Goal: Use online tool/utility: Utilize a website feature to perform a specific function

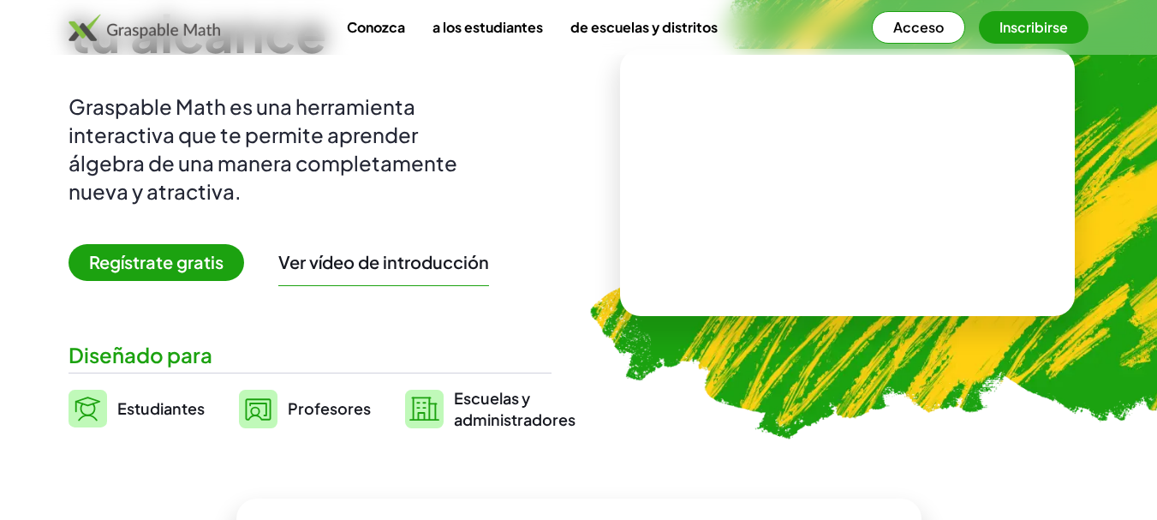
scroll to position [171, 0]
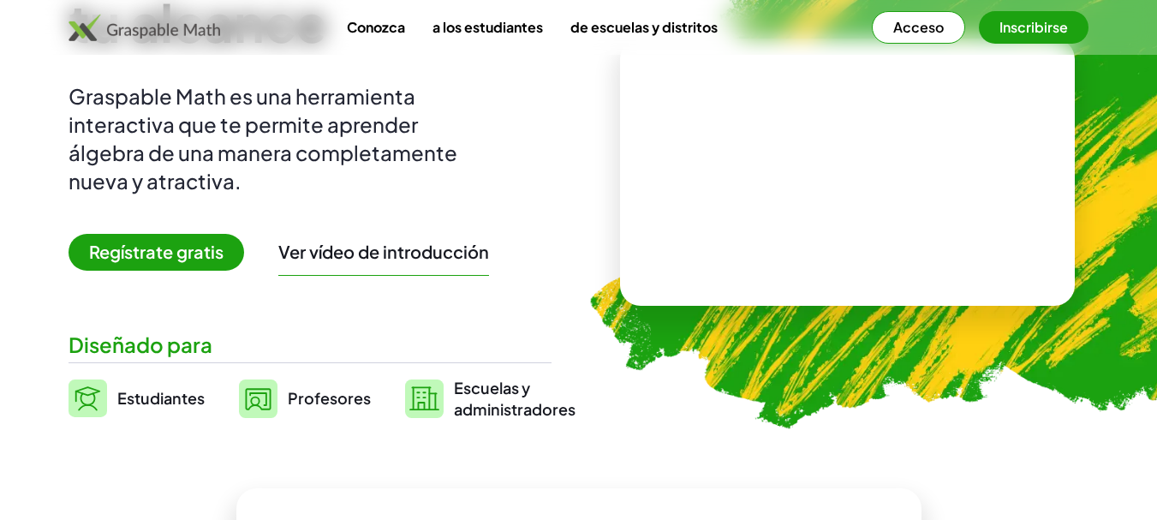
click at [156, 261] on font "Regístrate gratis" at bounding box center [156, 251] width 134 height 21
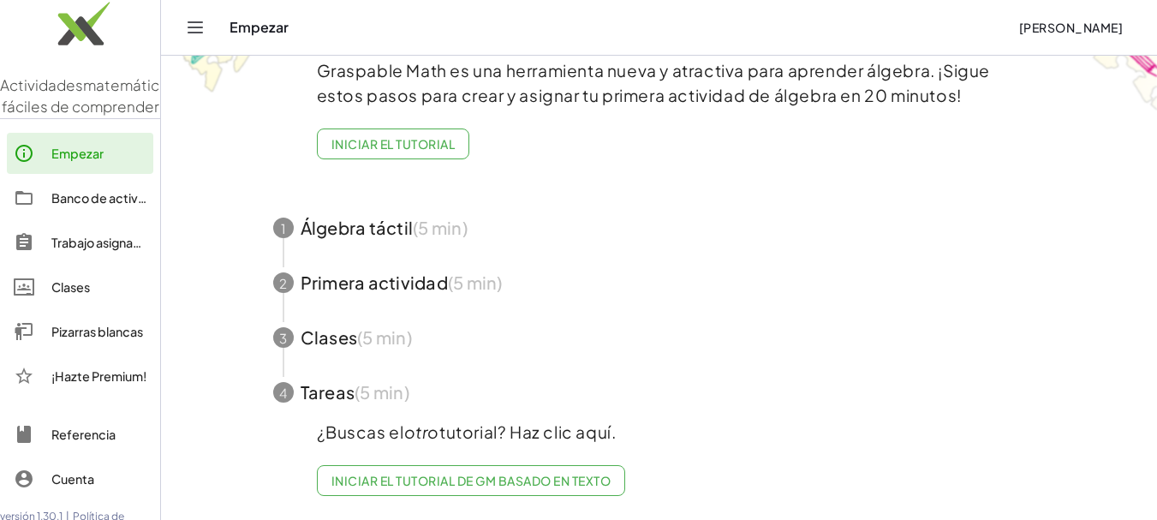
scroll to position [108, 0]
click at [89, 218] on link "Banco de actividades" at bounding box center [80, 197] width 146 height 41
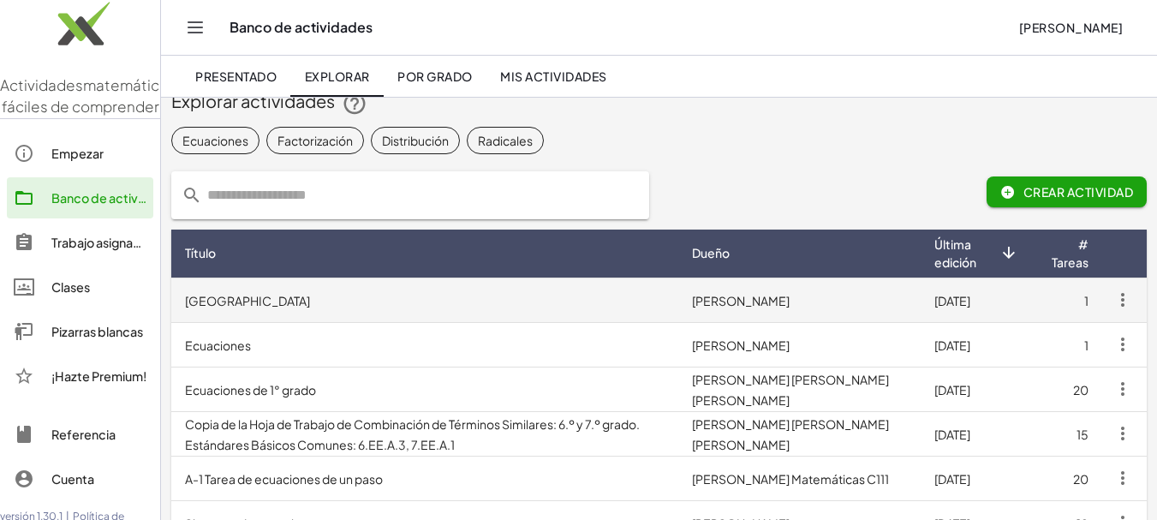
scroll to position [86, 0]
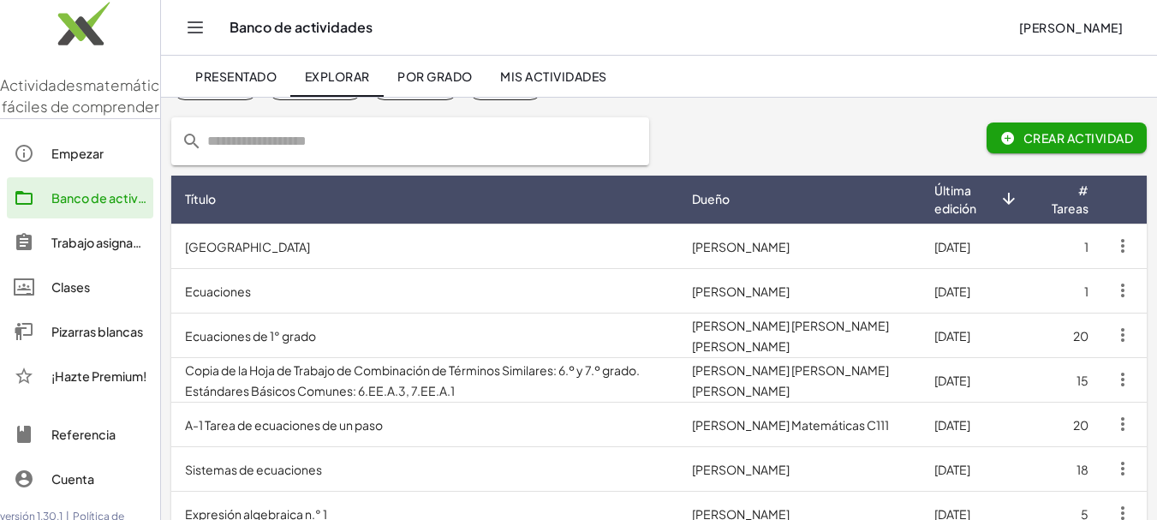
click at [327, 160] on input "text" at bounding box center [420, 141] width 437 height 48
type input "**********"
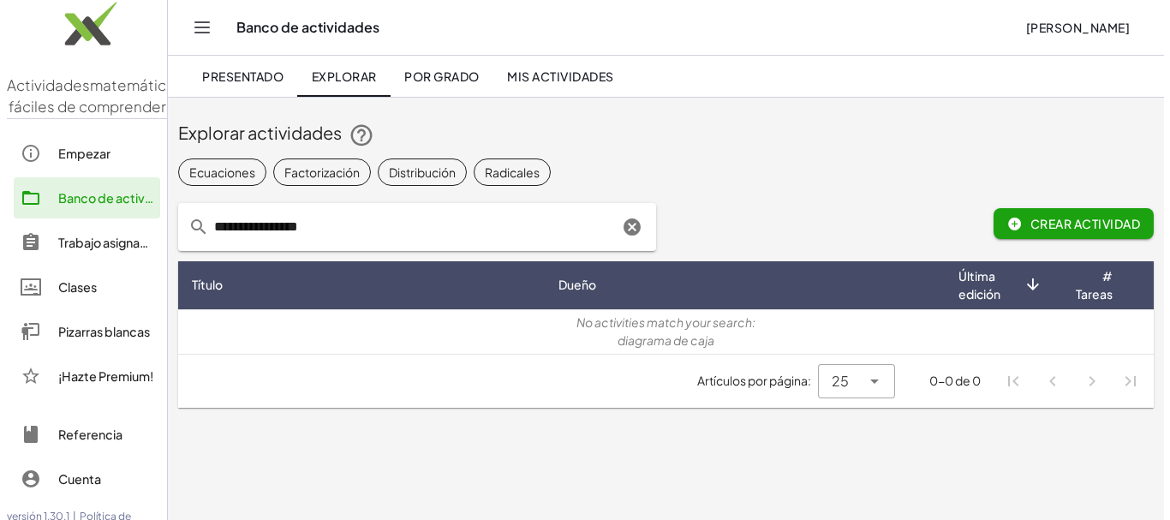
scroll to position [0, 0]
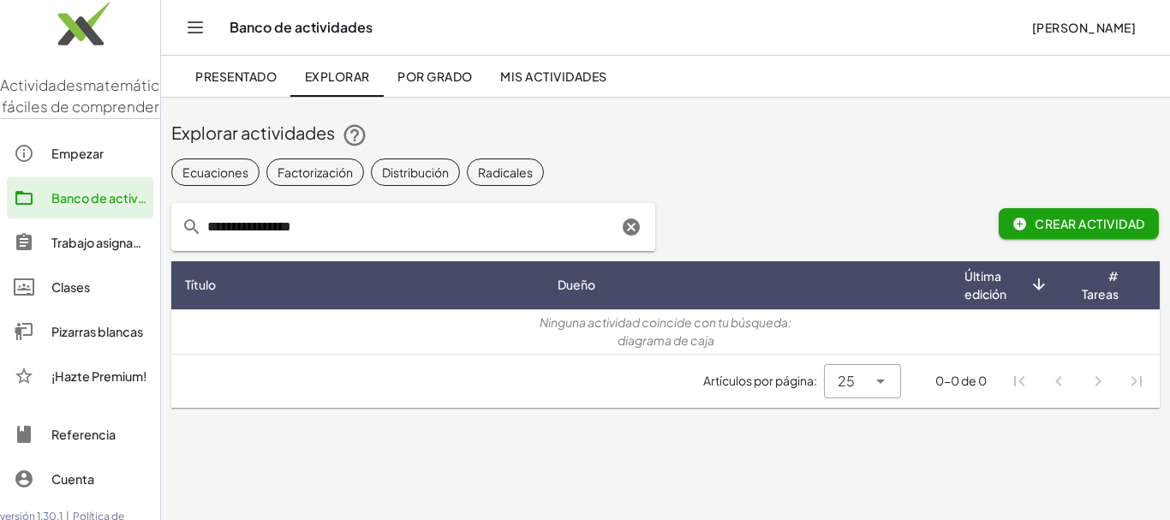
drag, startPoint x: 628, startPoint y: 231, endPoint x: 623, endPoint y: 220, distance: 11.9
click at [628, 229] on icon "Clear" at bounding box center [631, 227] width 21 height 21
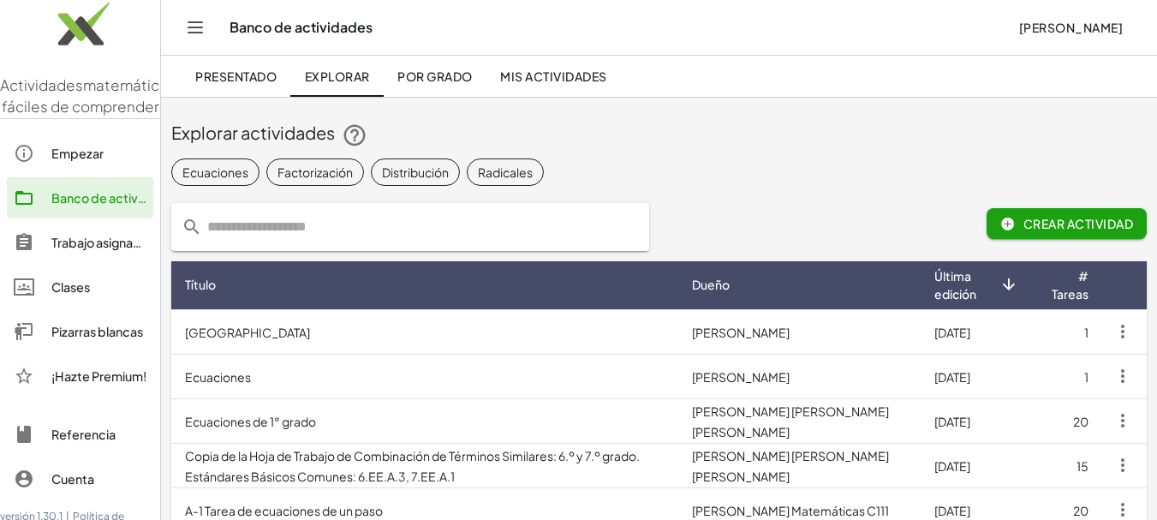
click at [92, 342] on div "Pizarras blancas" at bounding box center [98, 331] width 95 height 21
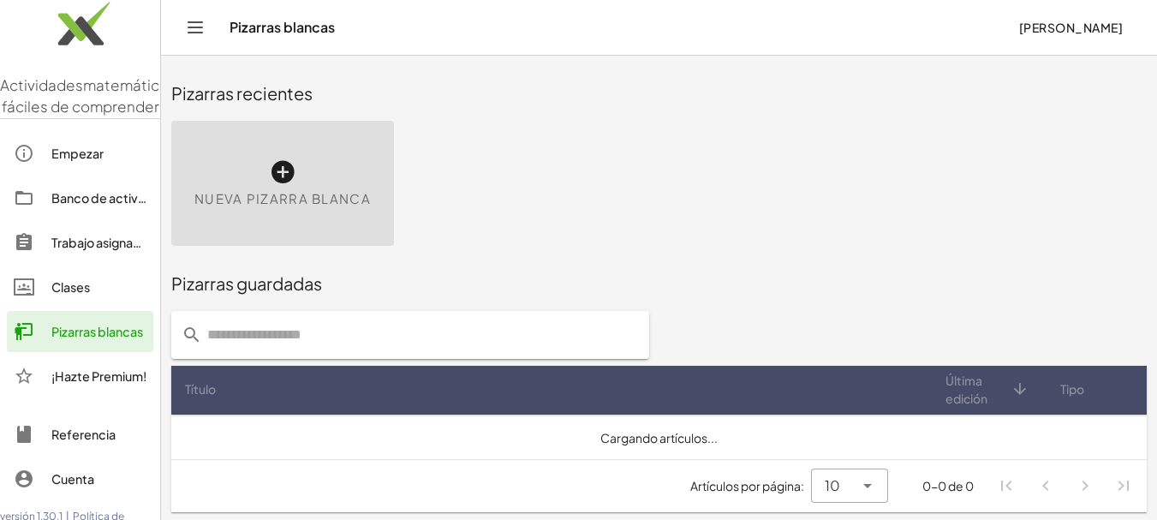
click at [279, 167] on icon at bounding box center [282, 171] width 27 height 27
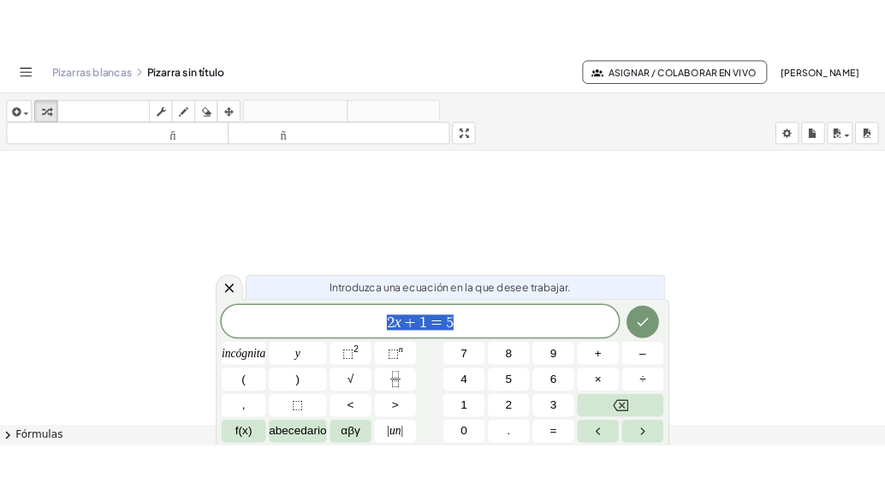
scroll to position [86, 0]
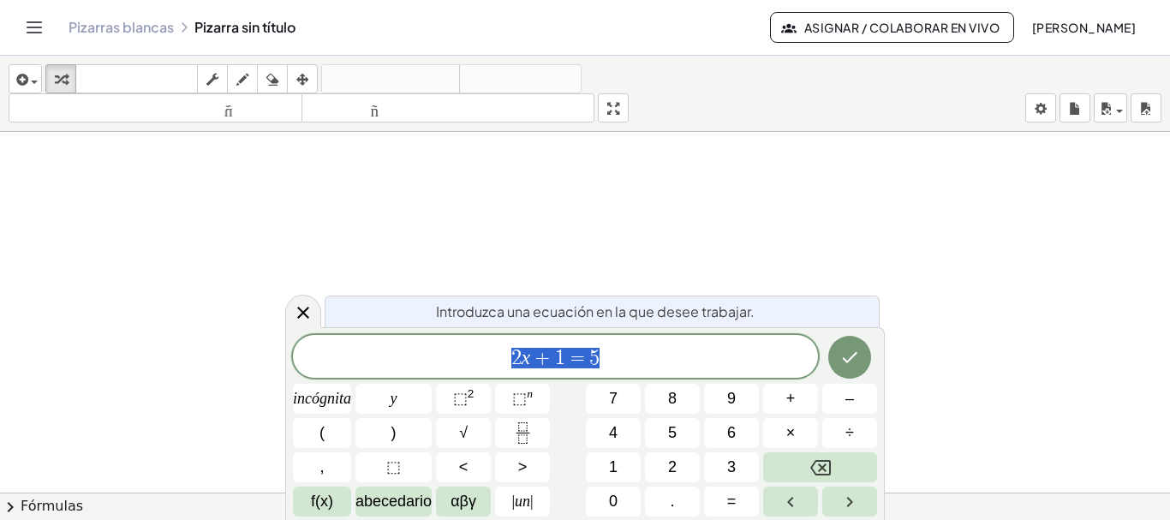
click at [312, 211] on div at bounding box center [585, 418] width 1170 height 745
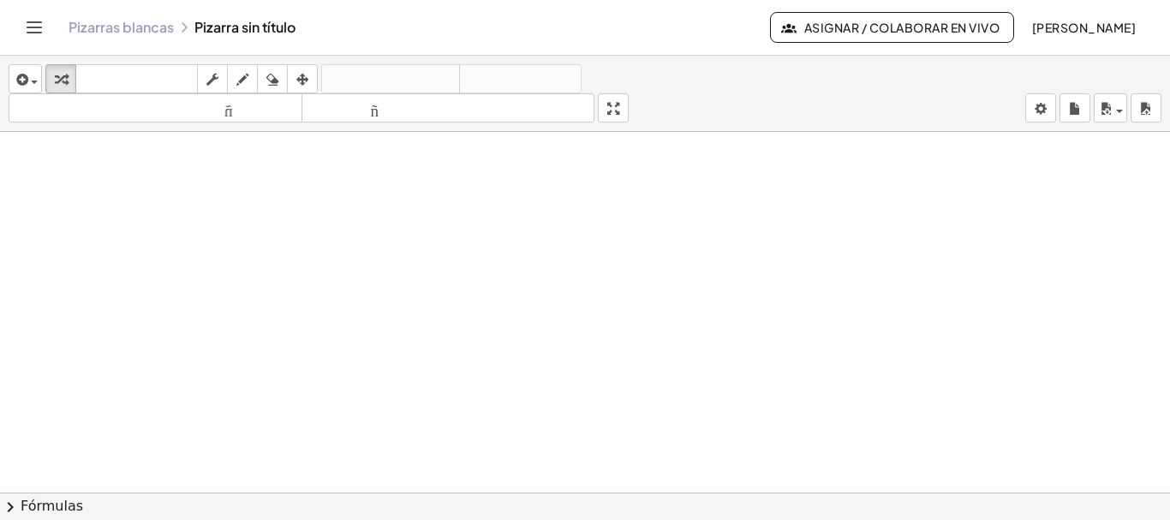
click at [301, 206] on div at bounding box center [585, 418] width 1170 height 745
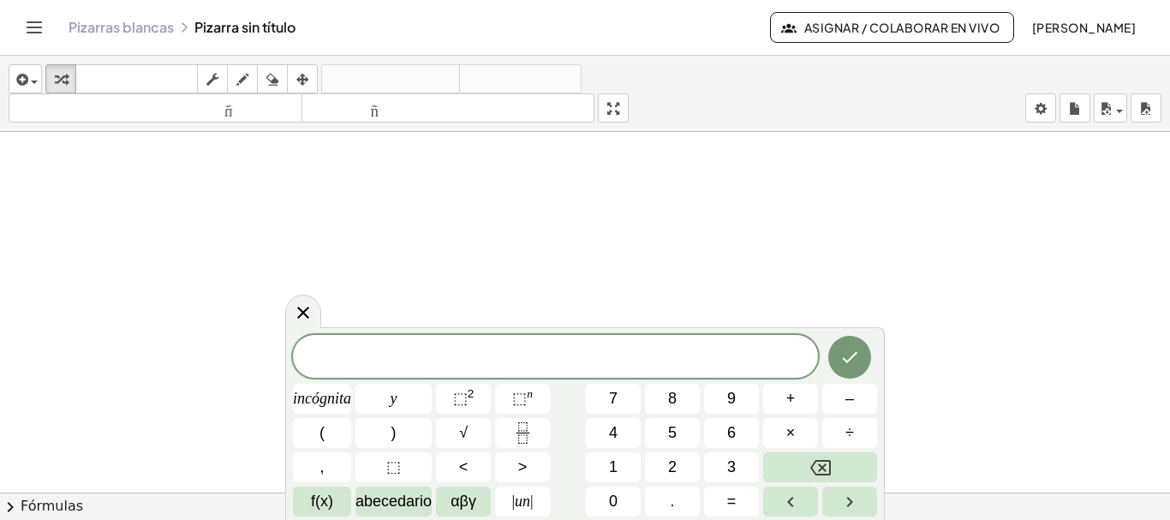
click at [301, 206] on div at bounding box center [585, 418] width 1170 height 745
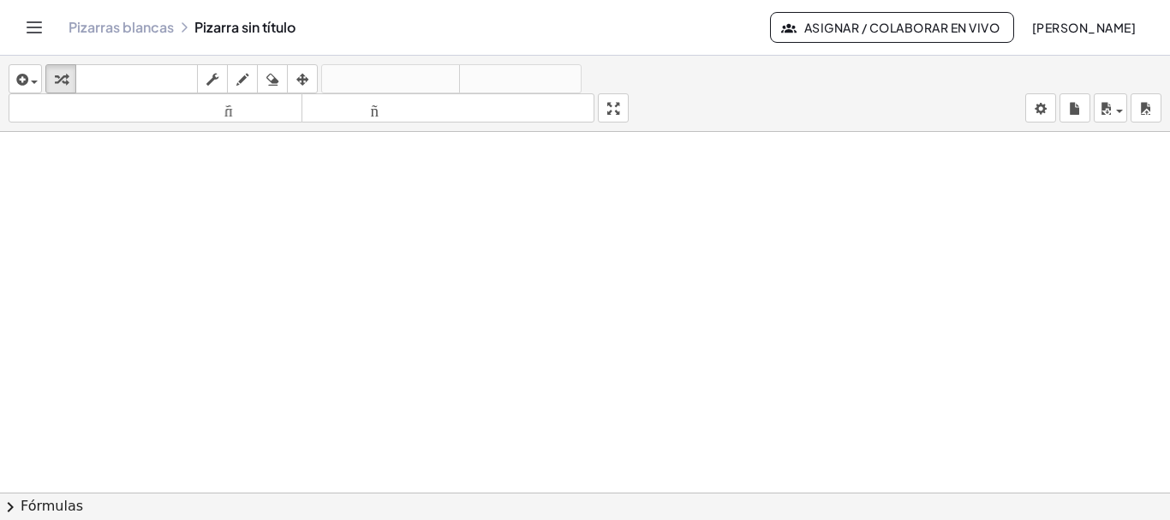
click at [301, 206] on div at bounding box center [585, 418] width 1170 height 745
click at [346, 226] on div at bounding box center [585, 418] width 1170 height 745
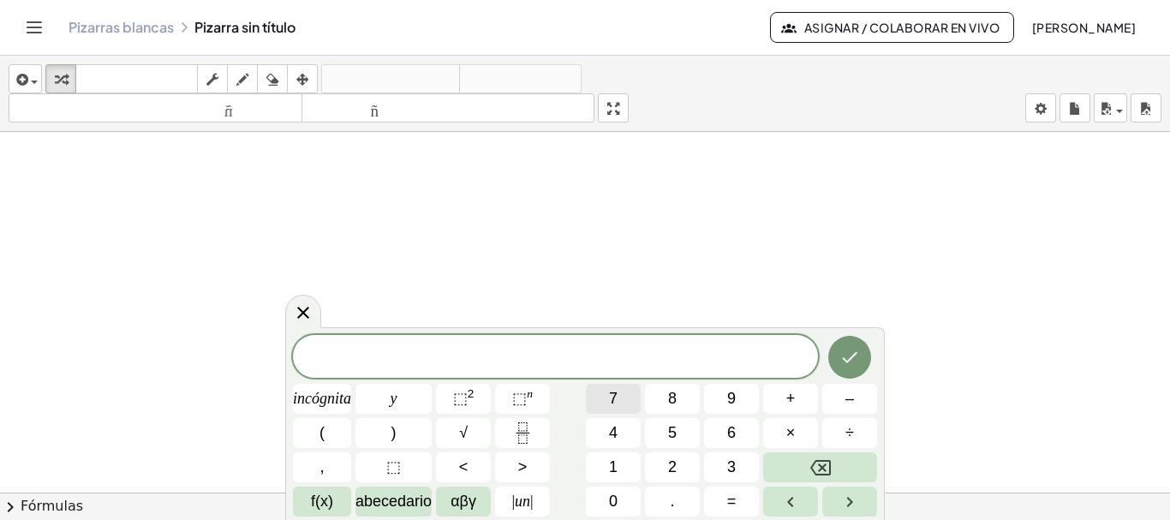
click at [620, 402] on button "7" at bounding box center [613, 399] width 55 height 30
click at [790, 437] on font "×" at bounding box center [790, 432] width 9 height 17
click at [674, 468] on font "2" at bounding box center [672, 466] width 9 height 17
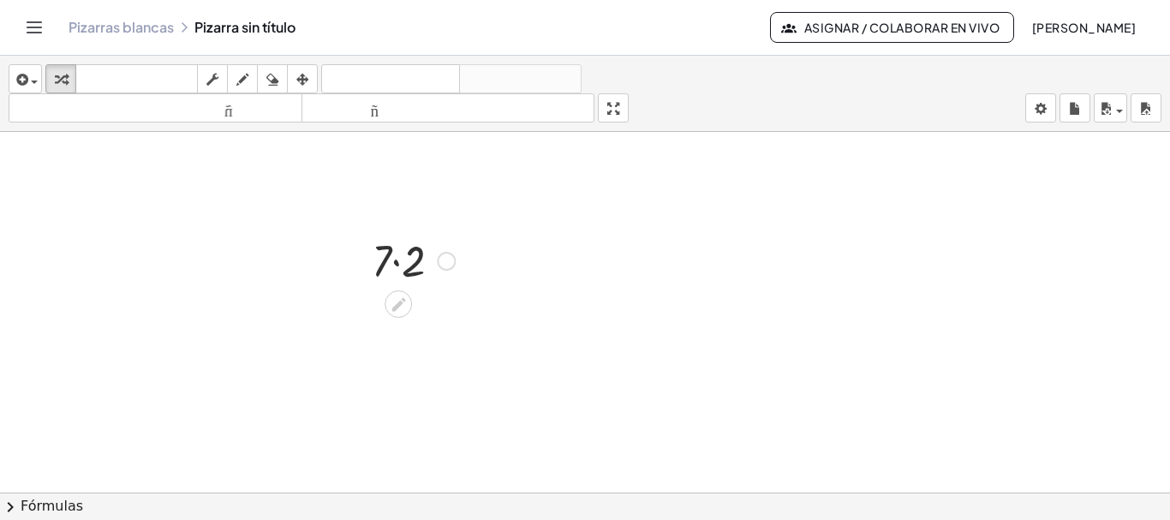
click at [447, 278] on div at bounding box center [413, 259] width 100 height 58
click at [442, 311] on div at bounding box center [439, 318] width 19 height 19
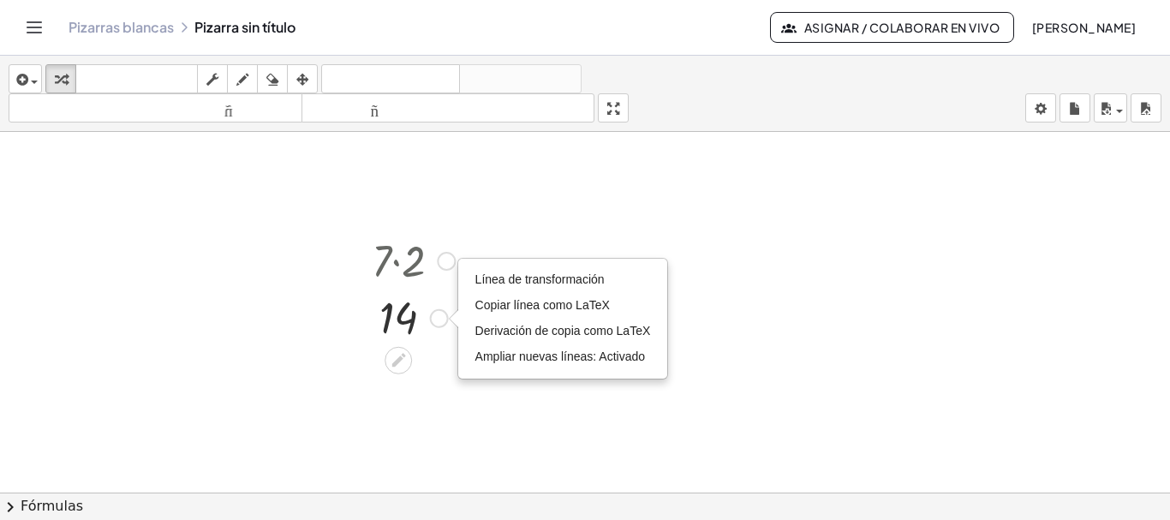
click at [442, 270] on div at bounding box center [446, 261] width 19 height 19
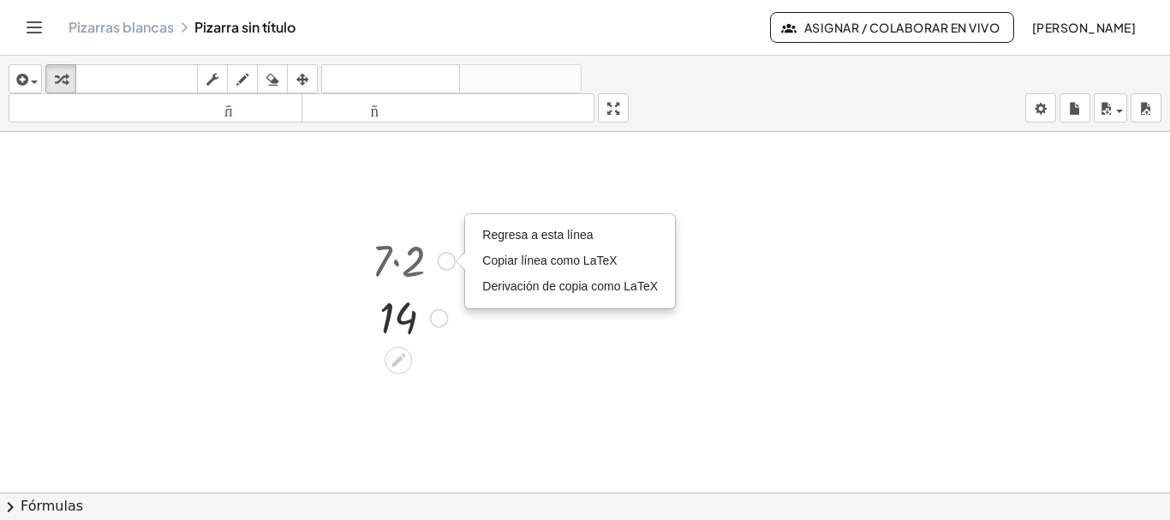
click at [443, 266] on div "Regresa a esta línea Copiar línea como LaTeX Derivación de copia como LaTeX" at bounding box center [446, 261] width 19 height 19
click at [409, 272] on div at bounding box center [413, 259] width 100 height 58
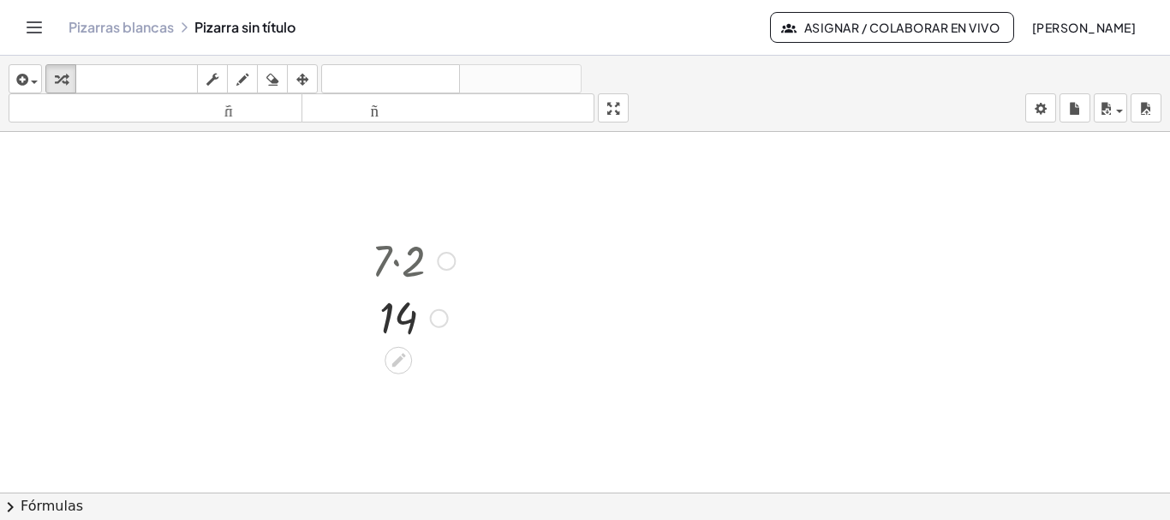
click at [396, 239] on div at bounding box center [413, 259] width 100 height 58
click at [396, 251] on div at bounding box center [413, 259] width 100 height 58
